Goal: Information Seeking & Learning: Learn about a topic

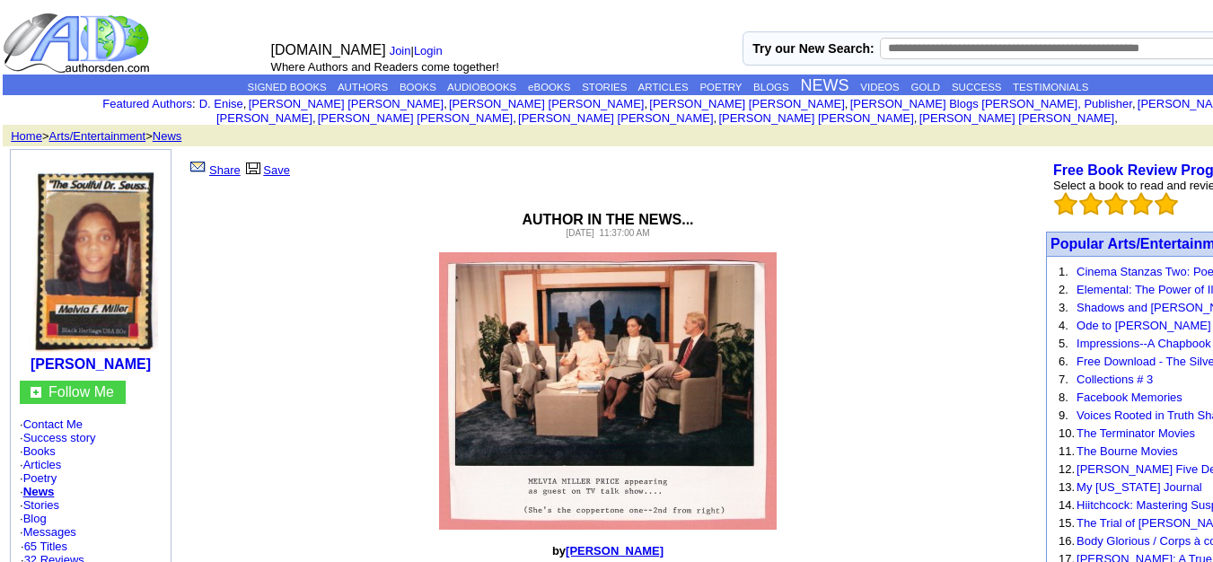
drag, startPoint x: 594, startPoint y: 535, endPoint x: 659, endPoint y: 535, distance: 64.6
click at [659, 544] on p "by Melvia F Miller" at bounding box center [608, 550] width 864 height 13
copy font "Melvia F Miller"
click at [356, 85] on link "AUTHORS" at bounding box center [363, 87] width 50 height 11
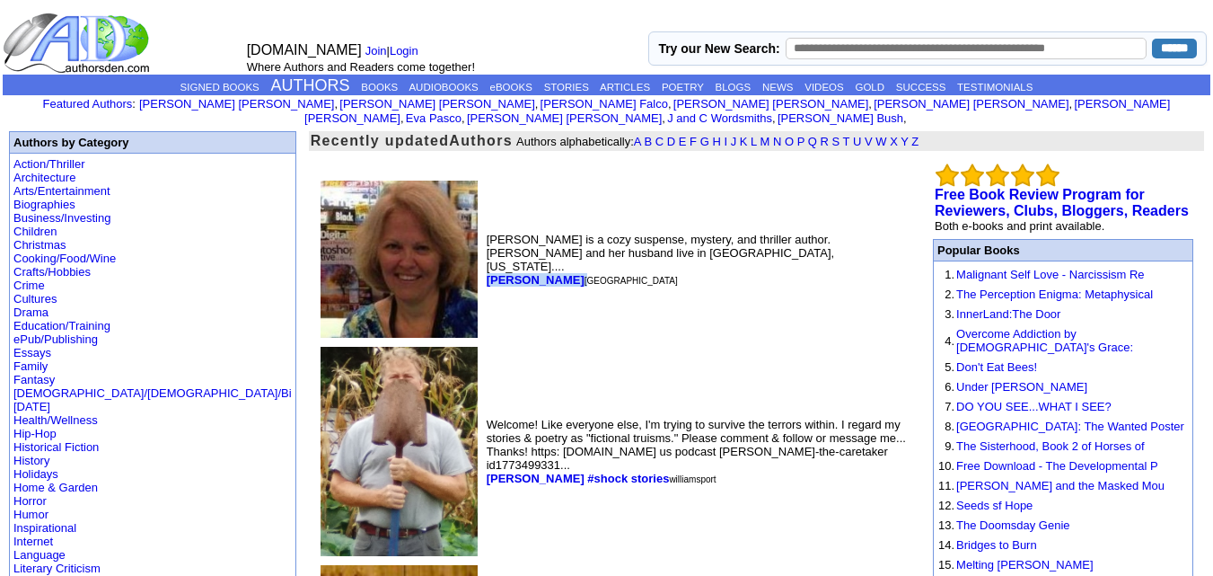
drag, startPoint x: 342, startPoint y: 242, endPoint x: 408, endPoint y: 266, distance: 69.9
click at [483, 266] on td "[PERSON_NAME] is a cozy suspense, mystery, and thriller author. [PERSON_NAME] a…" at bounding box center [698, 259] width 431 height 164
copy font "[PERSON_NAME]"
